Goal: Transaction & Acquisition: Purchase product/service

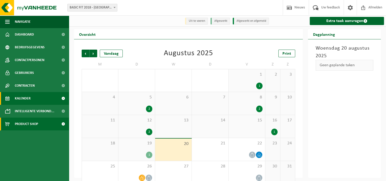
click at [19, 122] on span "Product Shop" at bounding box center [26, 123] width 23 height 13
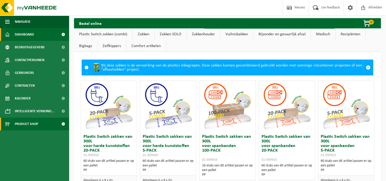
click at [27, 34] on span "Dashboard" at bounding box center [24, 34] width 19 height 13
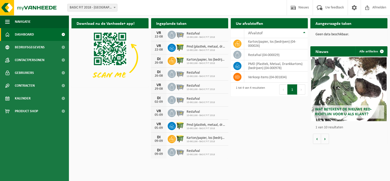
click at [116, 8] on span at bounding box center [114, 7] width 5 height 7
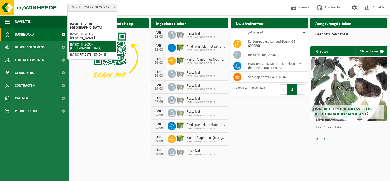
select select "150614"
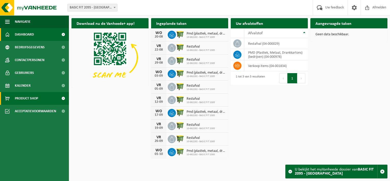
click at [32, 100] on span "Product Shop" at bounding box center [26, 98] width 23 height 13
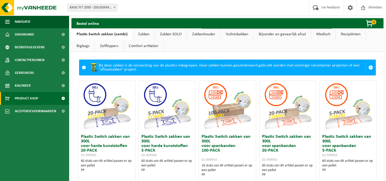
click at [141, 34] on link "Zakken" at bounding box center [144, 34] width 22 height 12
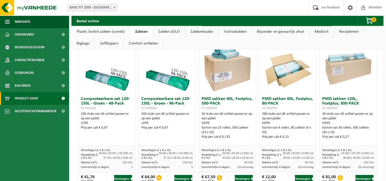
scroll to position [344, 0]
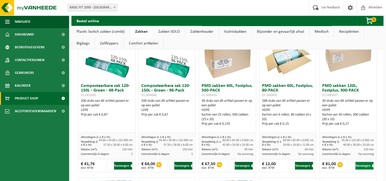
click at [359, 167] on button "Toevoegen" at bounding box center [365, 166] width 18 height 8
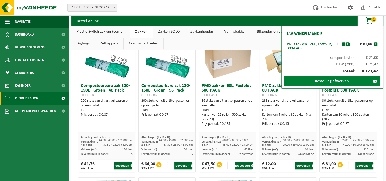
click at [360, 79] on link "Bestelling afwerken" at bounding box center [332, 81] width 97 height 10
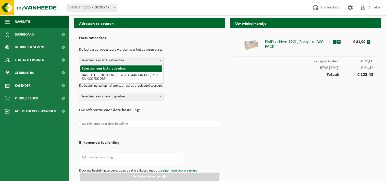
click at [156, 58] on span "Selecteer een facturatieadres" at bounding box center [121, 60] width 84 height 7
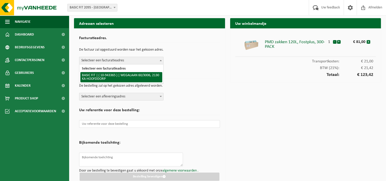
select select "140248"
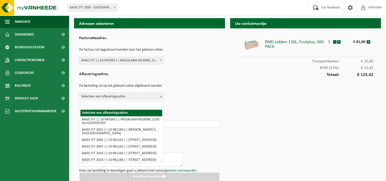
click at [153, 96] on span "Selecteer een afleveringsadres" at bounding box center [121, 96] width 84 height 7
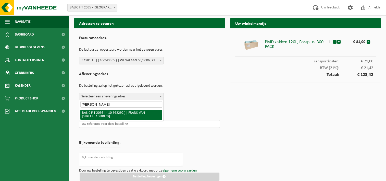
type input "frank"
select select "150614"
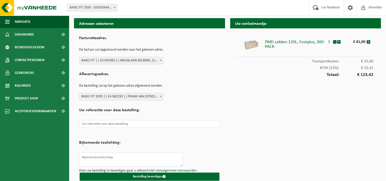
scroll to position [6, 0]
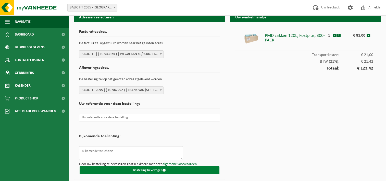
click at [140, 169] on button "Bestelling bevestigen" at bounding box center [150, 170] width 140 height 8
